Goal: Information Seeking & Learning: Learn about a topic

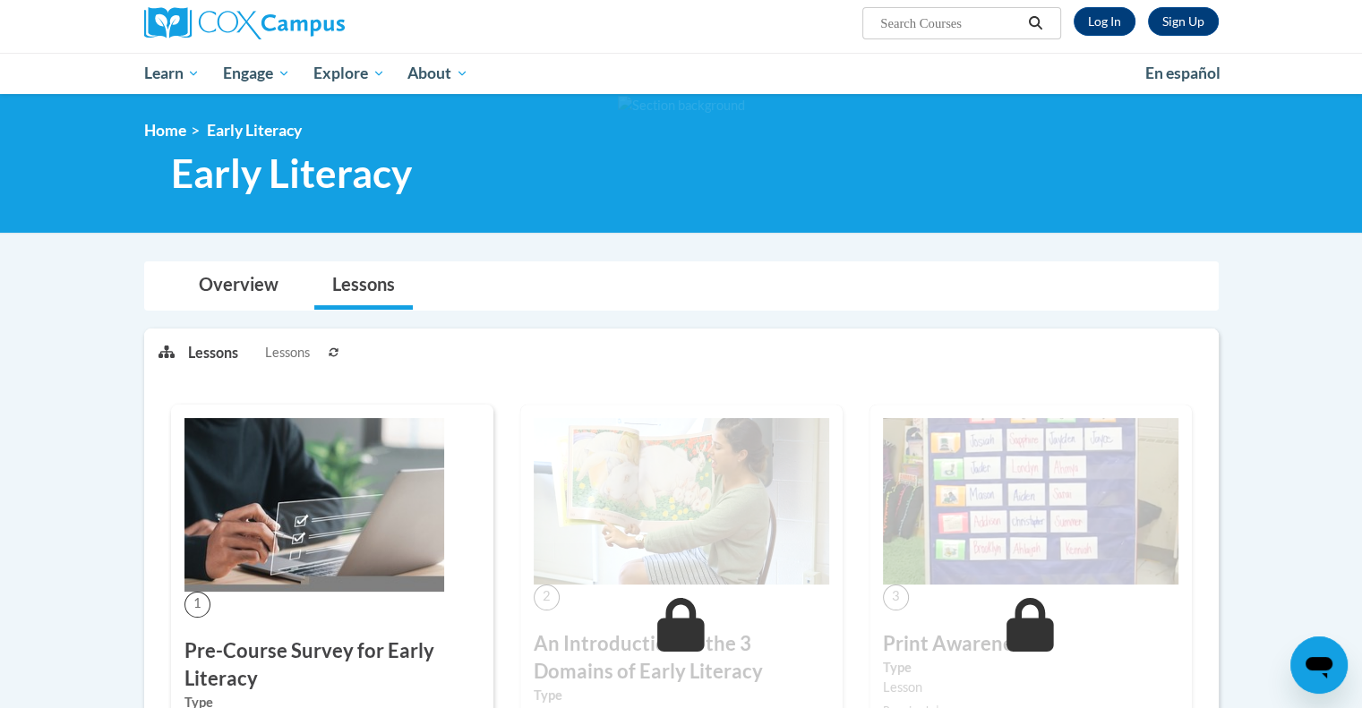
scroll to position [141, 0]
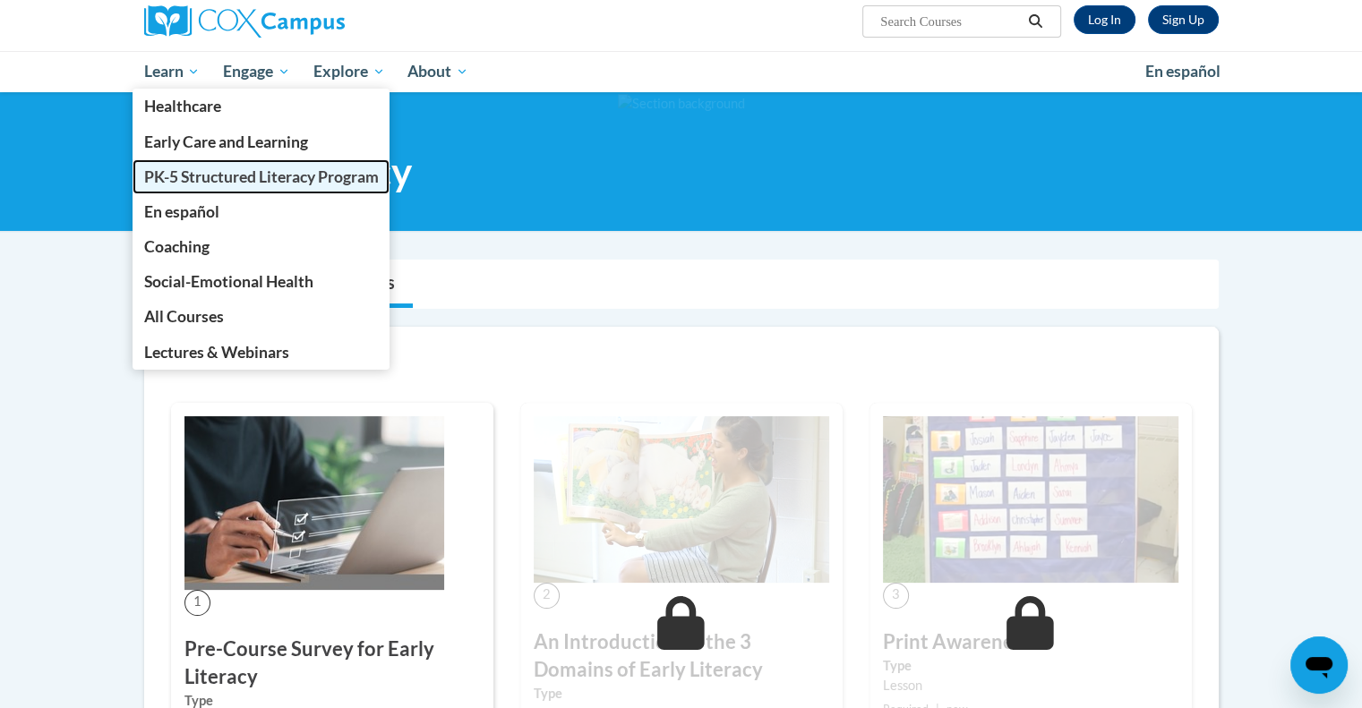
click at [253, 173] on span "PK-5 Structured Literacy Program" at bounding box center [260, 176] width 235 height 19
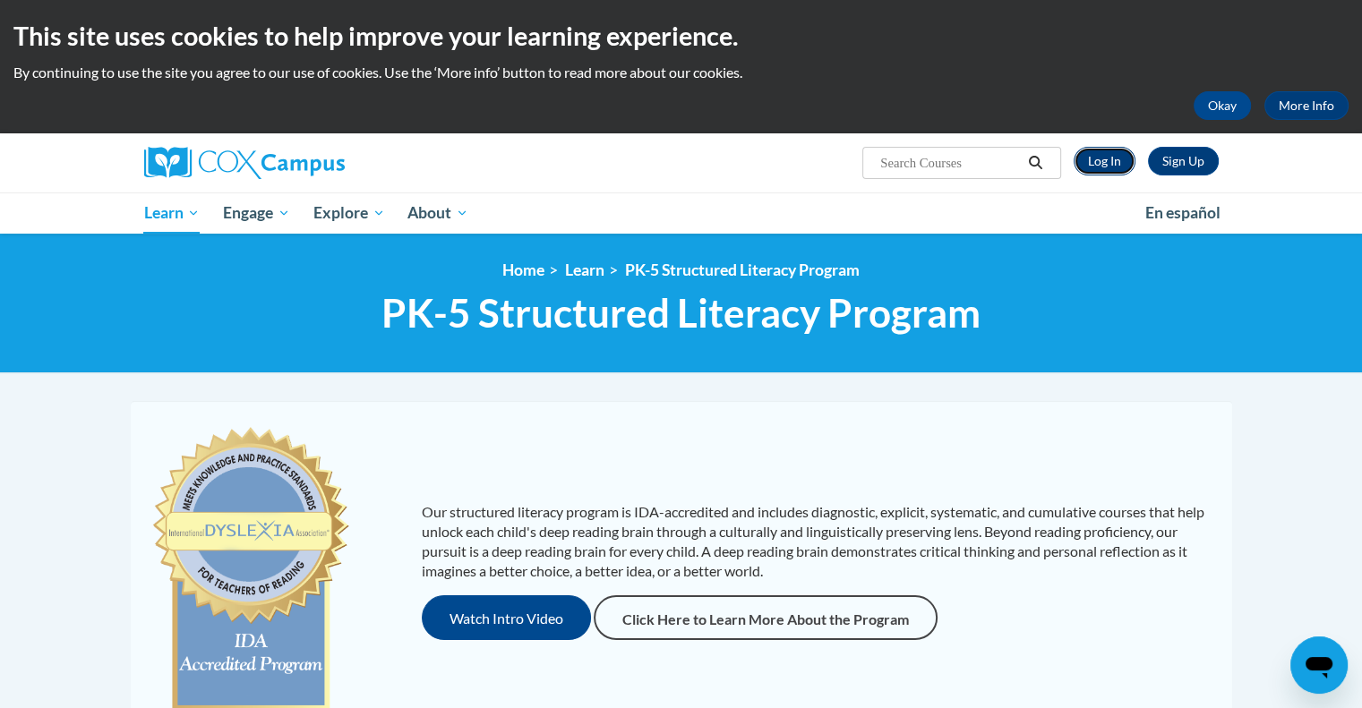
click at [1104, 160] on link "Log In" at bounding box center [1104, 161] width 62 height 29
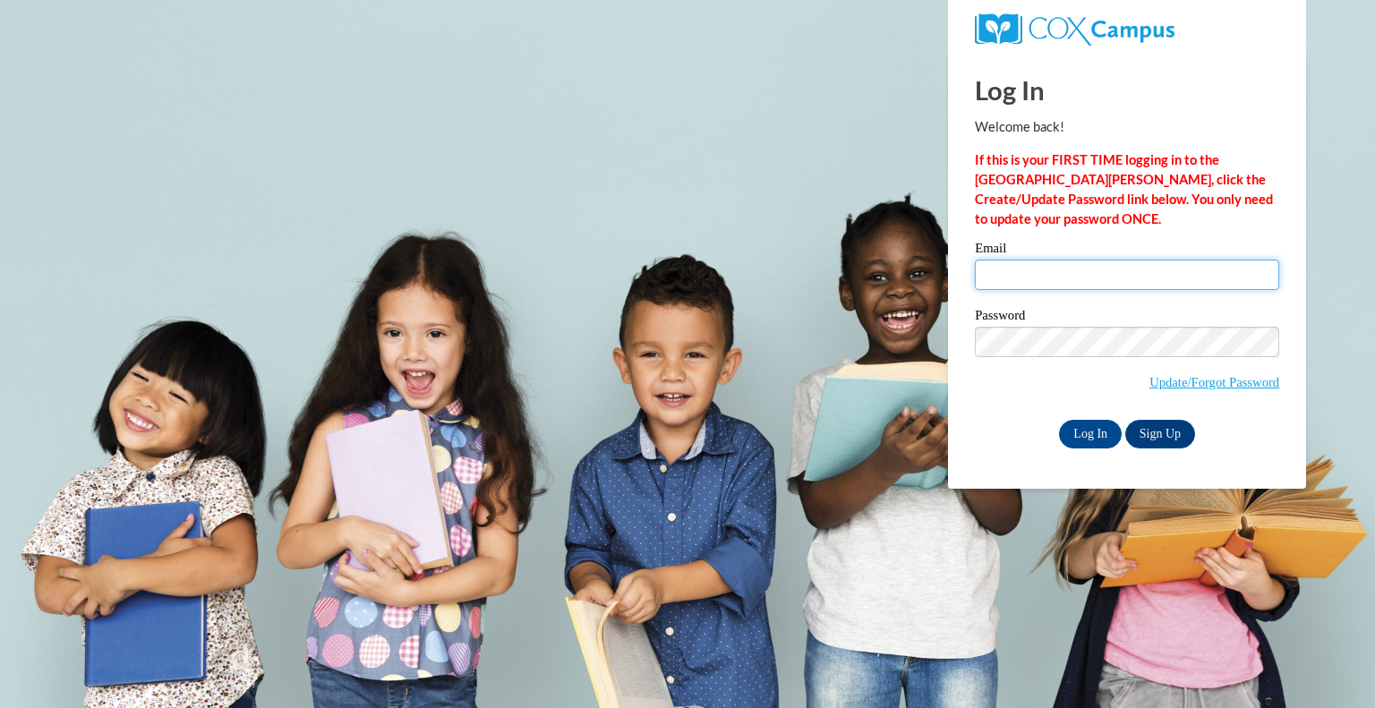
click at [1107, 276] on input "Email" at bounding box center [1127, 275] width 304 height 30
type input "graetzp@peshtigo.k12.wi.us"
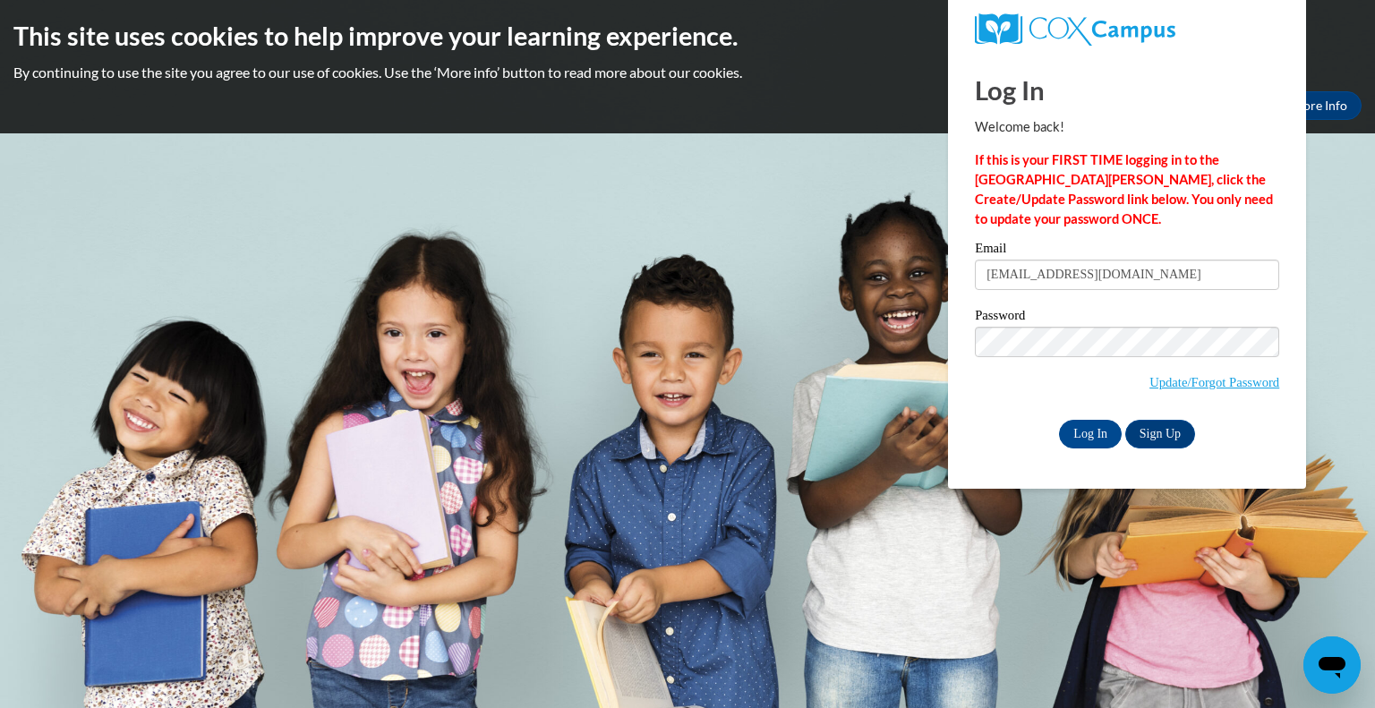
click at [1088, 415] on div "Email graetzp@peshtigo.k12.wi.us Password Update/Forgot Password Log In Sign Up…" at bounding box center [1127, 345] width 304 height 206
click at [1086, 435] on input "Log In" at bounding box center [1090, 434] width 63 height 29
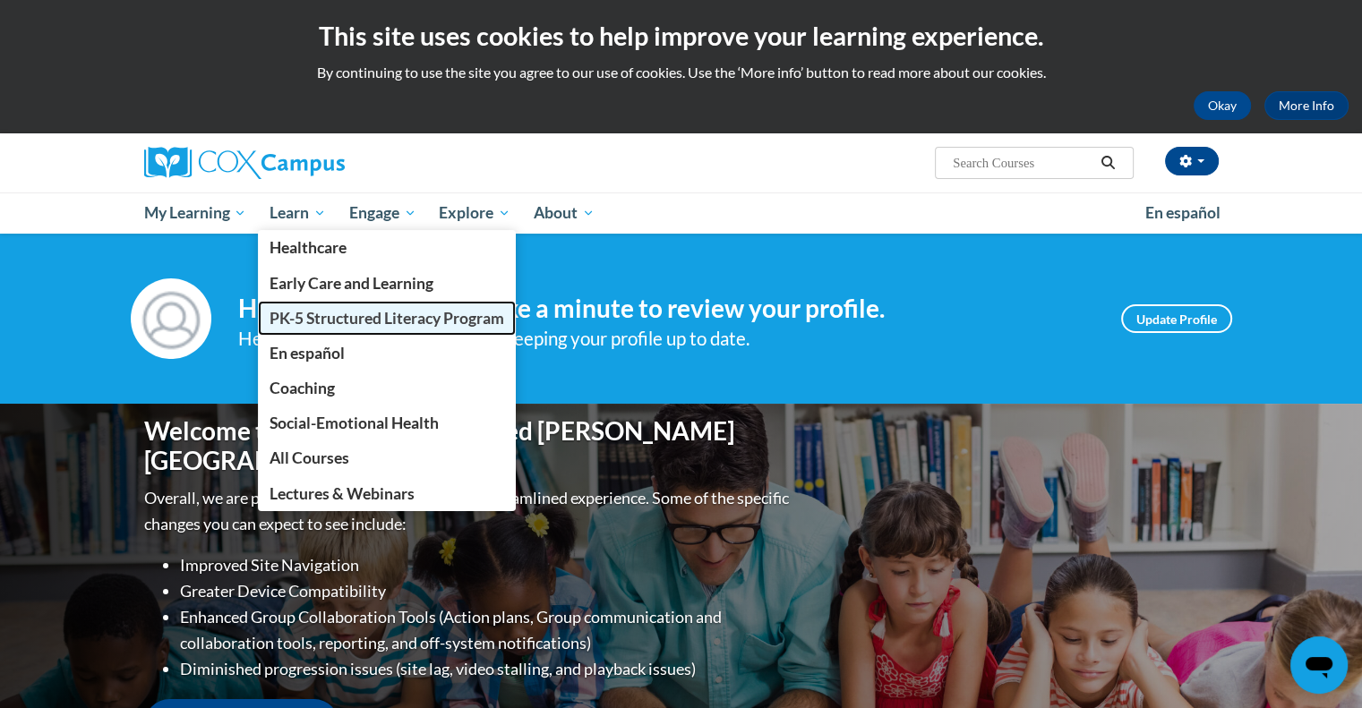
click at [347, 328] on link "PK-5 Structured Literacy Program" at bounding box center [387, 318] width 258 height 35
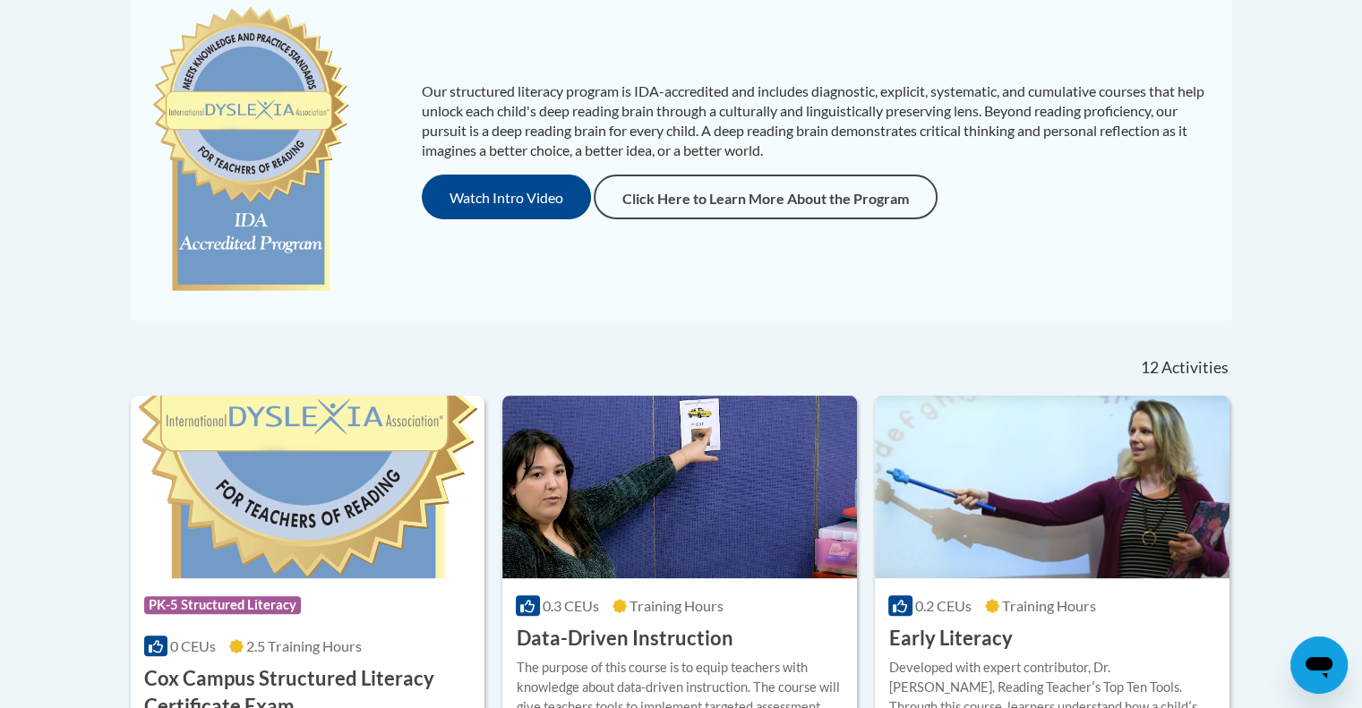
scroll to position [620, 0]
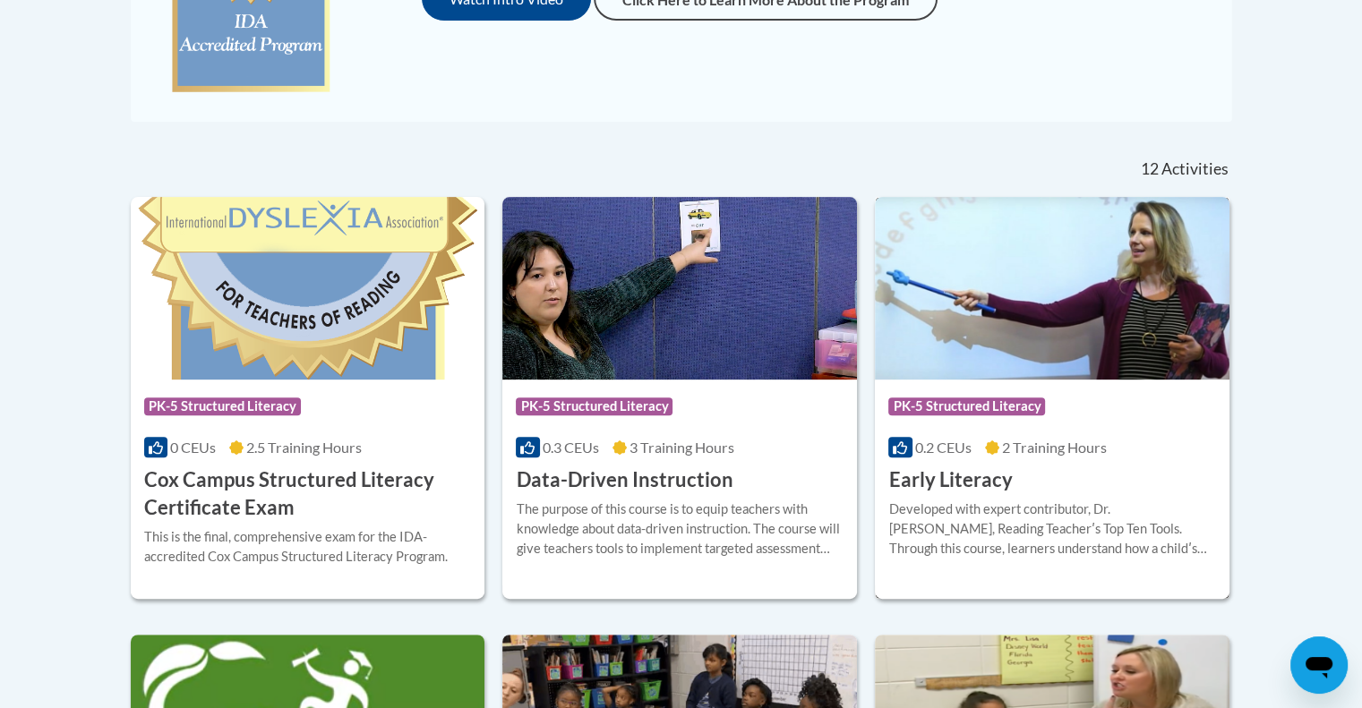
click at [960, 475] on h3 "Early Literacy" at bounding box center [950, 480] width 124 height 28
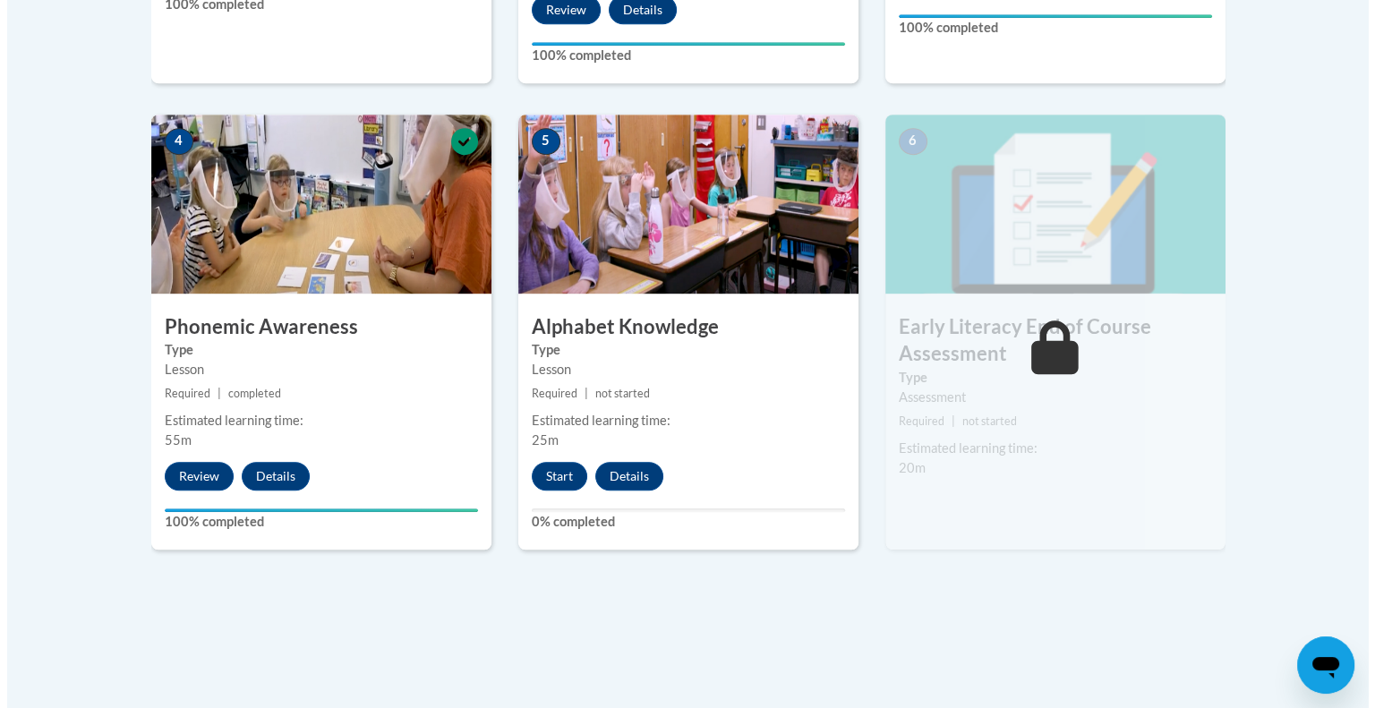
scroll to position [1009, 0]
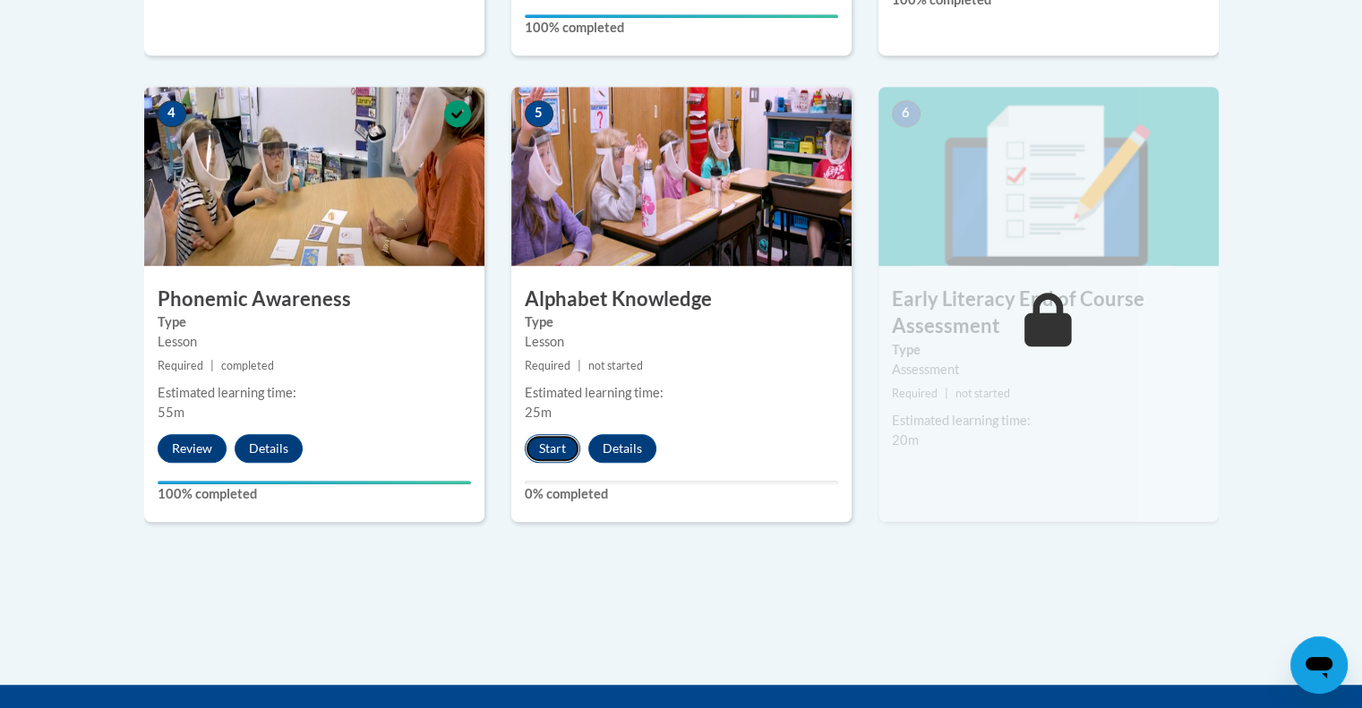
click at [562, 455] on button "Start" at bounding box center [553, 448] width 56 height 29
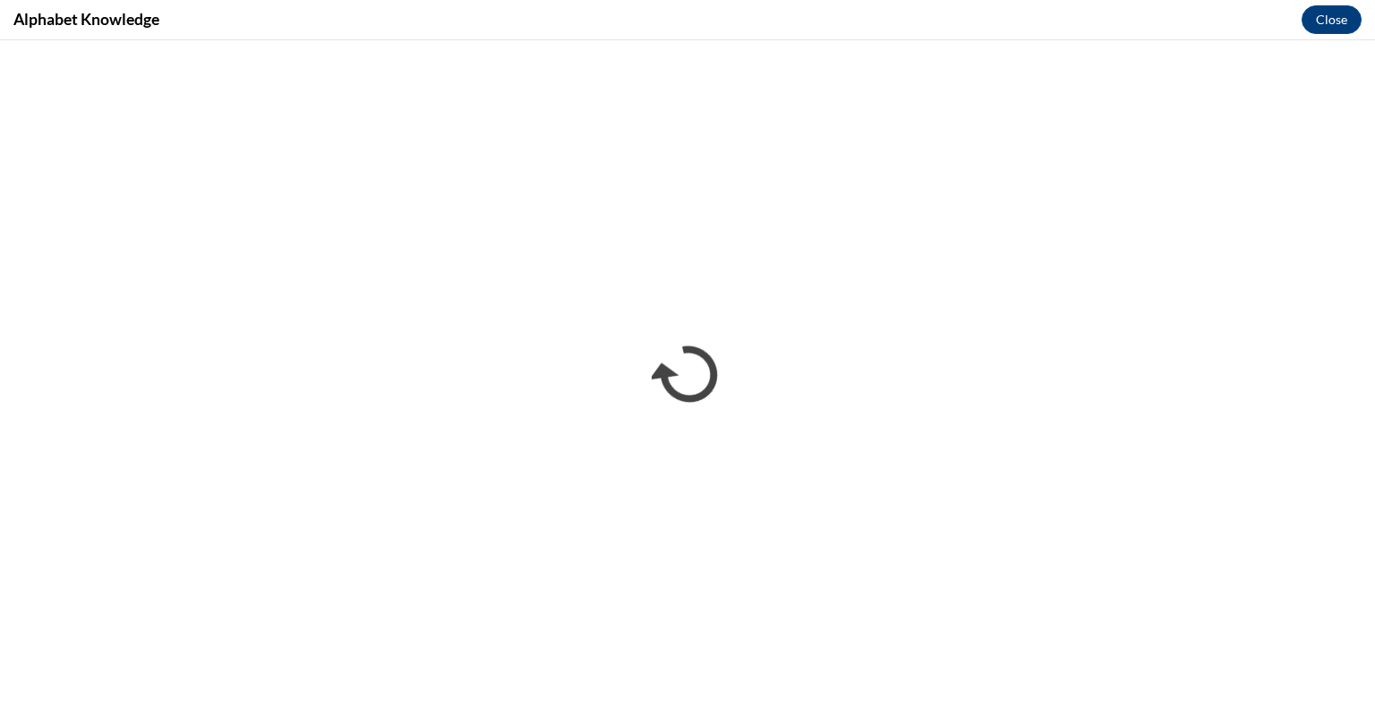
scroll to position [0, 0]
